Goal: Information Seeking & Learning: Check status

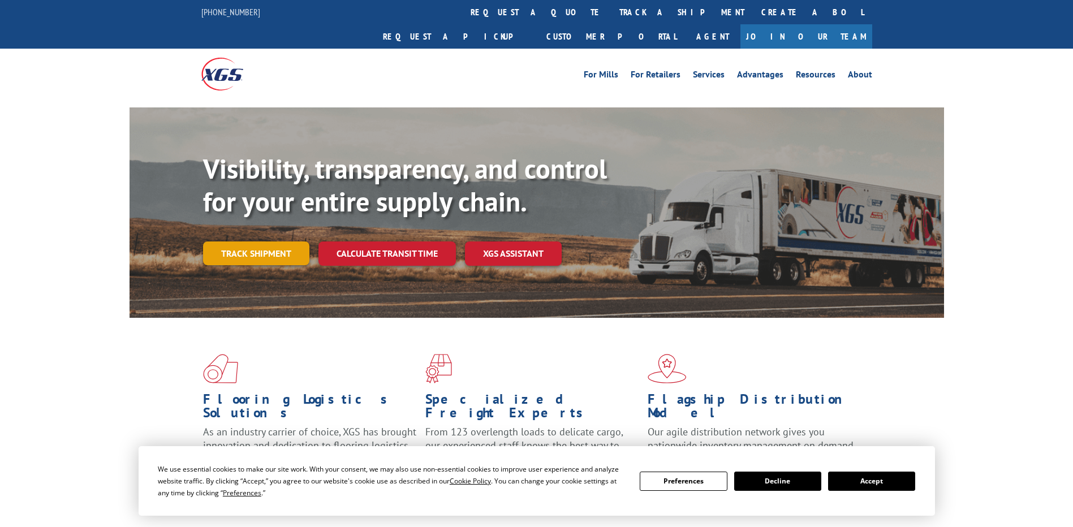
click at [259, 241] on link "Track shipment" at bounding box center [256, 253] width 106 height 24
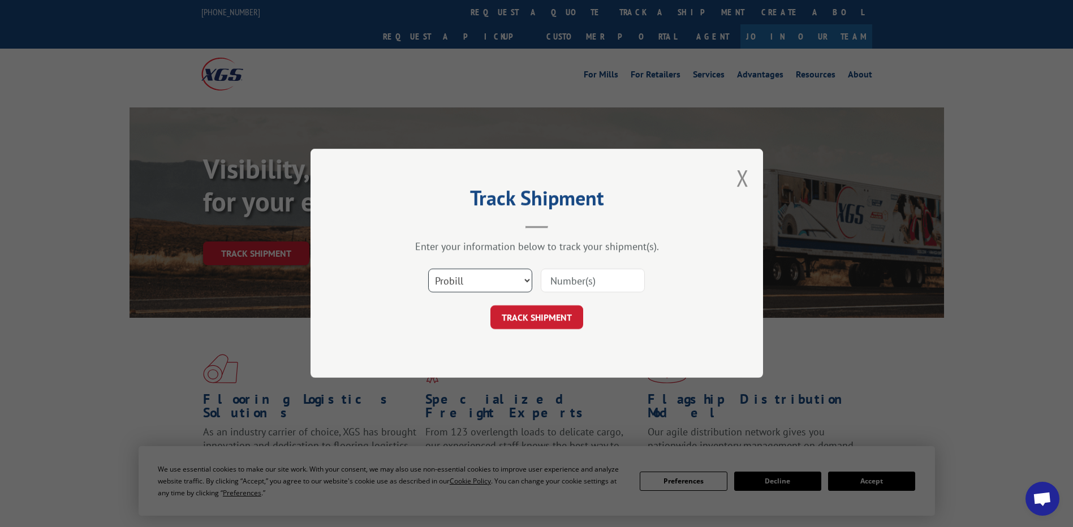
click at [513, 281] on select "Select category... Probill BOL PO" at bounding box center [480, 281] width 104 height 24
select select "po"
click at [428, 269] on select "Select category... Probill BOL PO" at bounding box center [480, 281] width 104 height 24
paste input "20521197"
click at [570, 284] on input "20521197" at bounding box center [592, 281] width 104 height 24
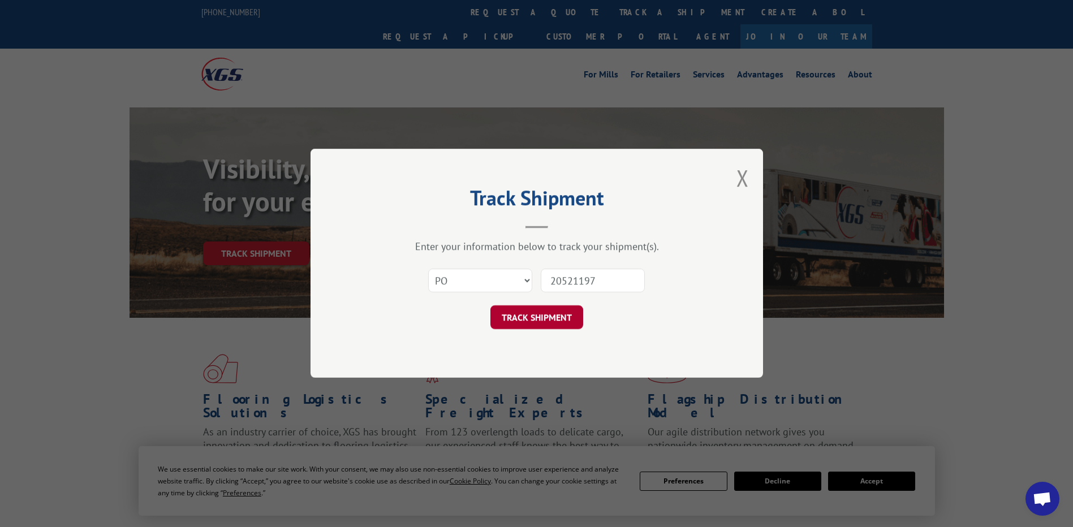
type input "20521197"
click at [557, 318] on button "TRACK SHIPMENT" at bounding box center [536, 318] width 93 height 24
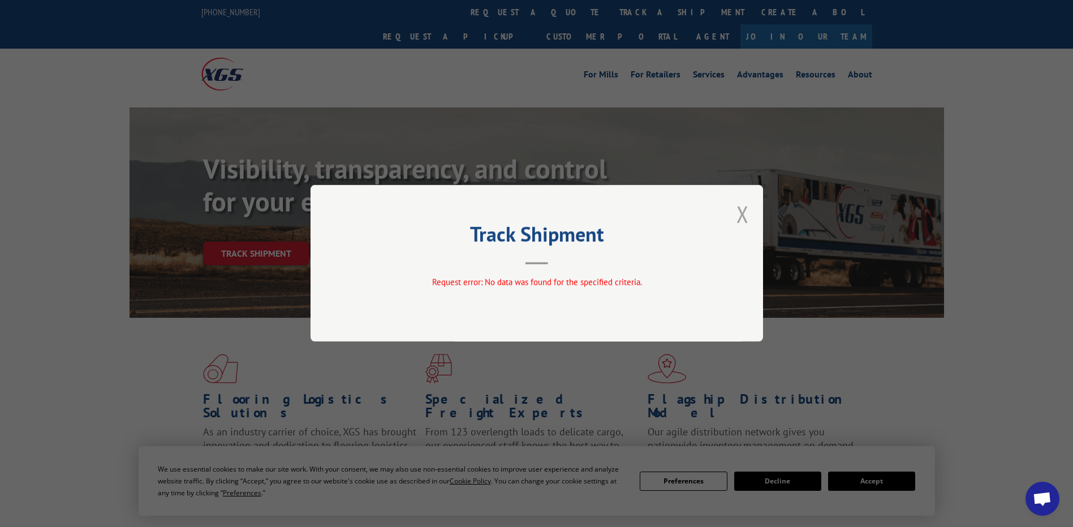
click at [737, 217] on button "Close modal" at bounding box center [742, 214] width 12 height 30
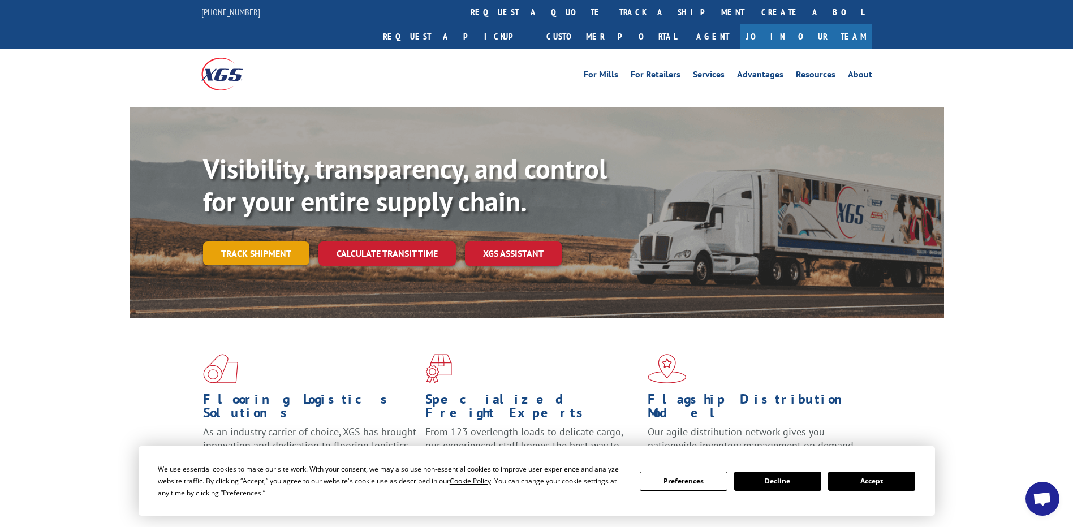
click at [261, 241] on link "Track shipment" at bounding box center [256, 253] width 106 height 24
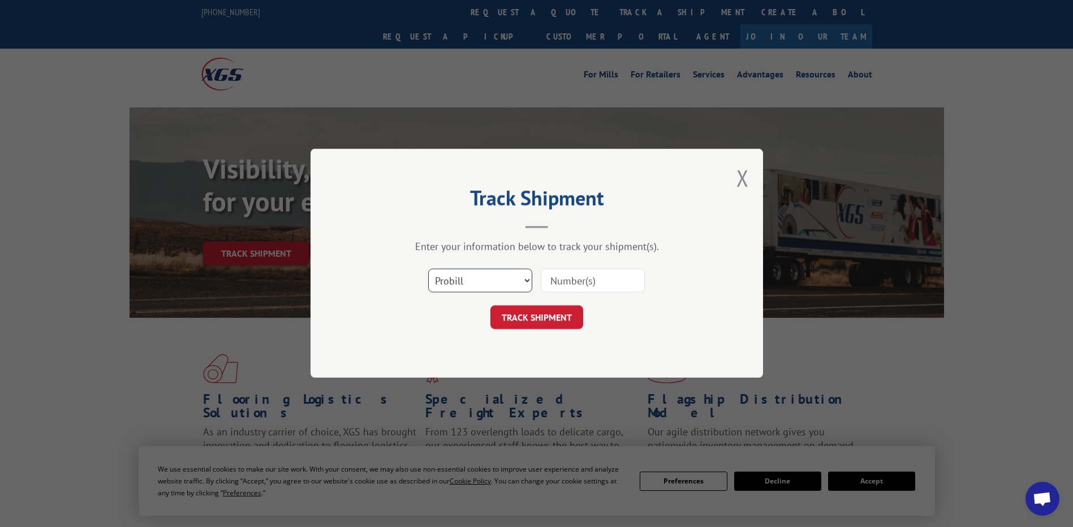
click at [501, 276] on select "Select category... Probill BOL PO" at bounding box center [480, 281] width 104 height 24
select select "po"
click at [428, 269] on select "Select category... Probill BOL PO" at bounding box center [480, 281] width 104 height 24
click at [591, 287] on input at bounding box center [592, 281] width 104 height 24
paste input "20521197"
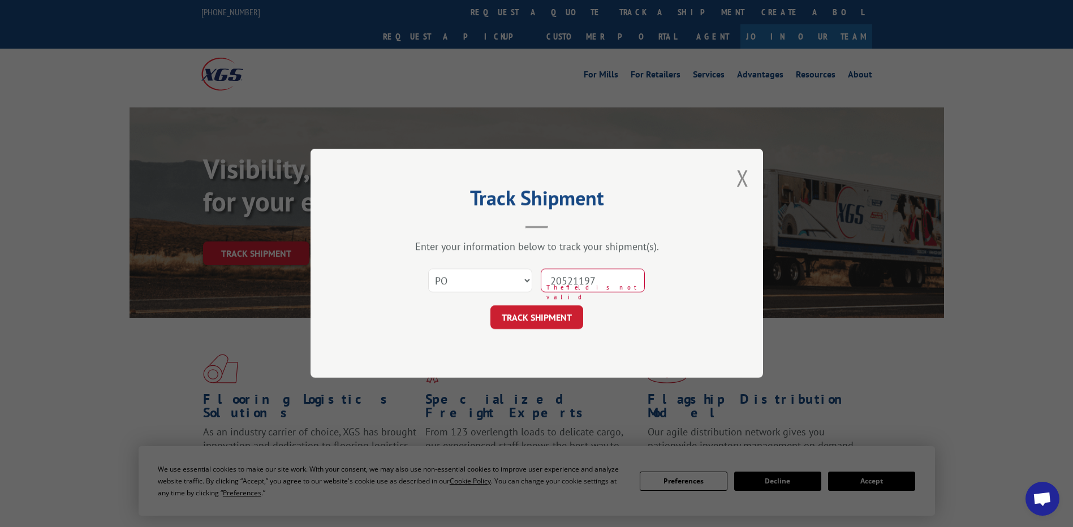
click at [569, 279] on input "20521197" at bounding box center [592, 281] width 104 height 24
type input "20521197"
click at [560, 317] on button "TRACK SHIPMENT" at bounding box center [536, 318] width 93 height 24
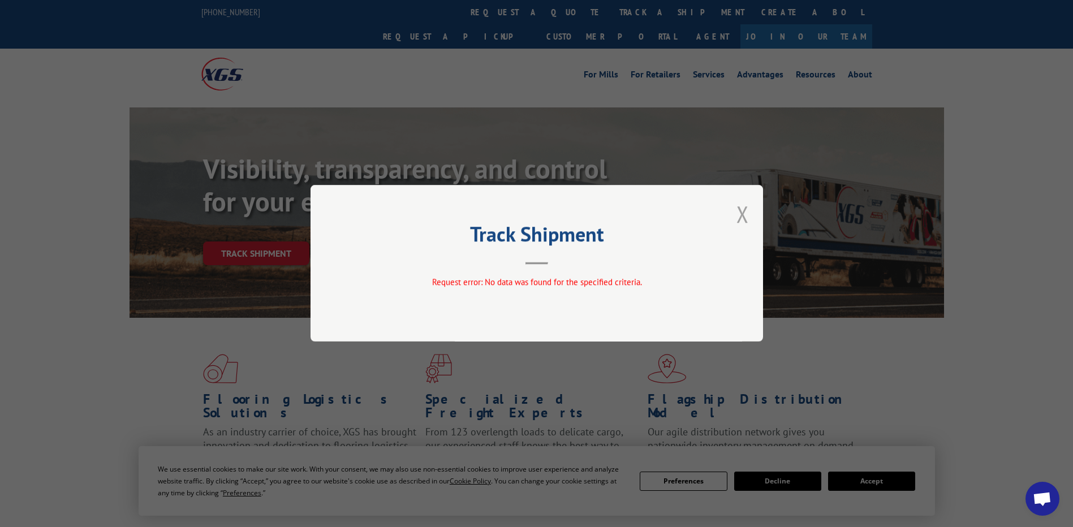
click at [741, 218] on button "Close modal" at bounding box center [742, 214] width 12 height 30
